Goal: Task Accomplishment & Management: Manage account settings

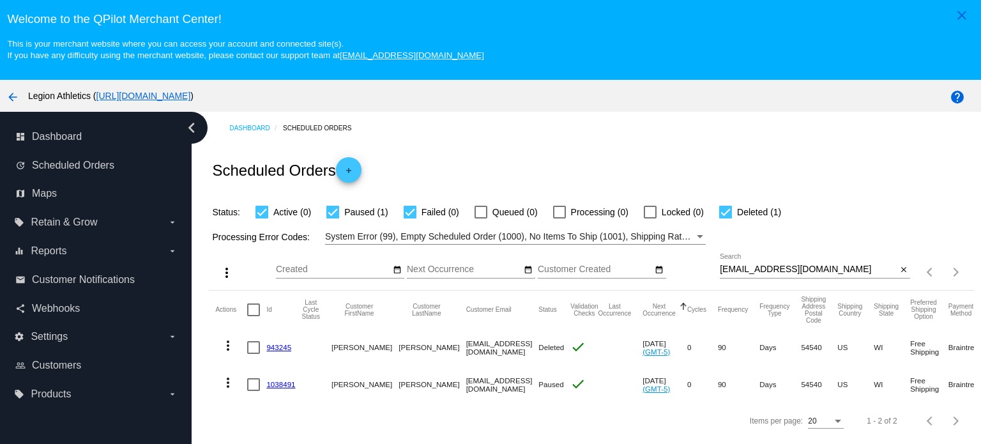
click at [725, 214] on div at bounding box center [725, 212] width 13 height 13
click at [725, 218] on input "Deleted (1)" at bounding box center [725, 218] width 1 height 1
checkbox input "false"
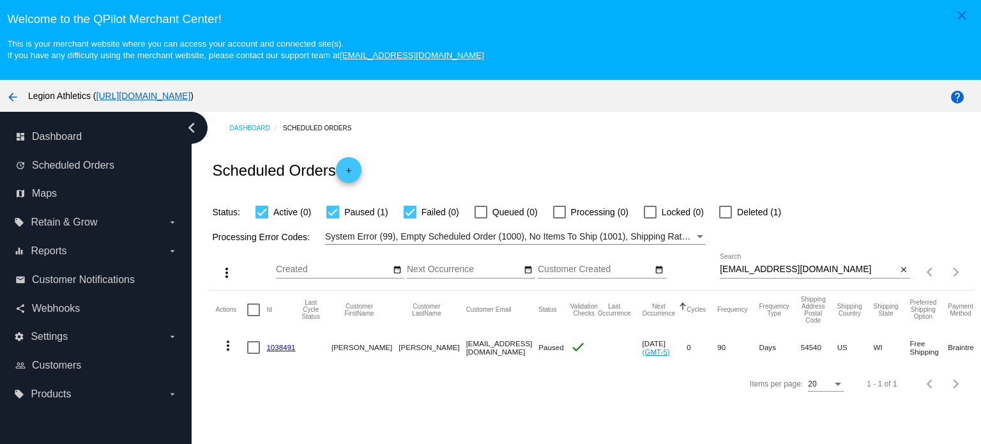
click at [755, 259] on div "[EMAIL_ADDRESS][DOMAIN_NAME] Search" at bounding box center [807, 265] width 177 height 25
click at [753, 270] on input "[EMAIL_ADDRESS][DOMAIN_NAME]" at bounding box center [807, 269] width 177 height 10
paste input "caraashley1"
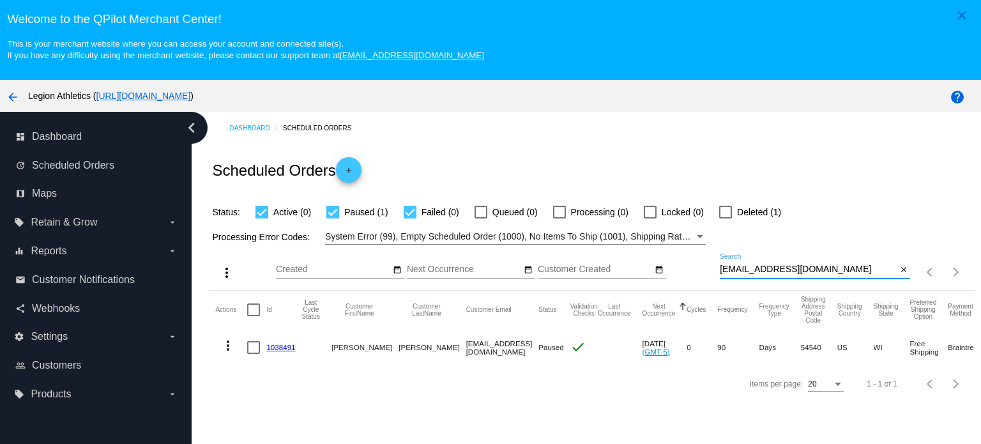
type input "[EMAIL_ADDRESS][DOMAIN_NAME]"
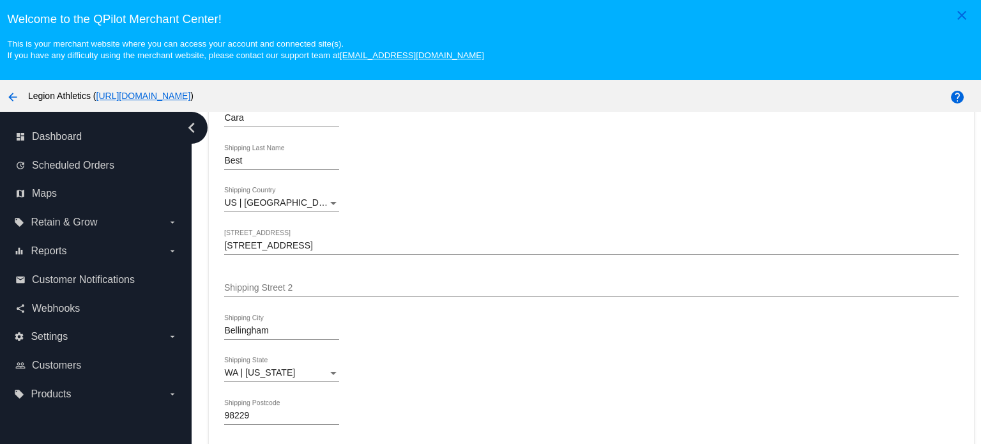
scroll to position [319, 0]
